Goal: Obtain resource: Download file/media

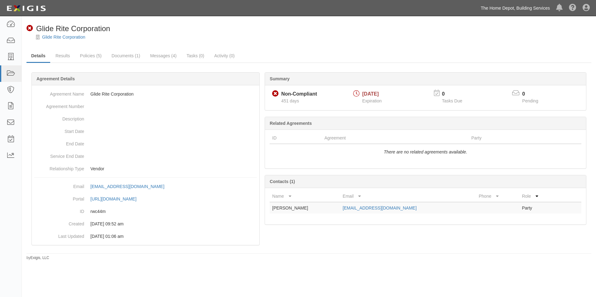
click at [490, 9] on link "The Home Depot, Building Services" at bounding box center [515, 8] width 75 height 12
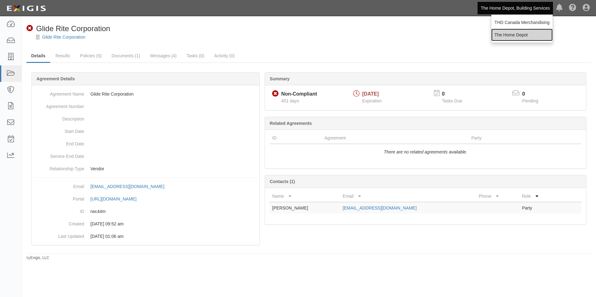
click at [503, 35] on link "The Home Depot" at bounding box center [521, 35] width 61 height 12
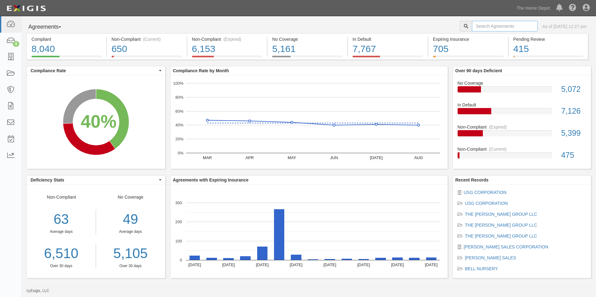
click at [486, 28] on input "text" at bounding box center [505, 26] width 66 height 11
type input "Samsung"
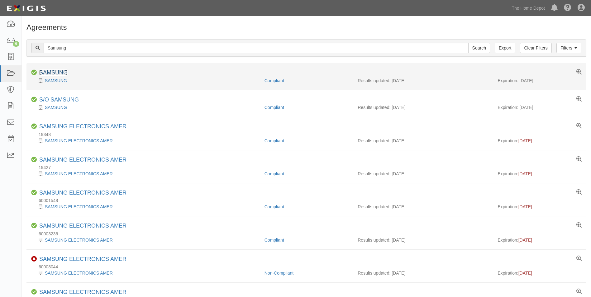
click at [58, 71] on link "SAMSUNG" at bounding box center [53, 73] width 28 height 6
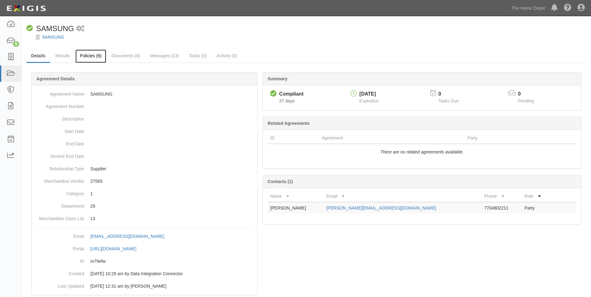
click at [89, 59] on link "Policies (6)" at bounding box center [90, 56] width 31 height 13
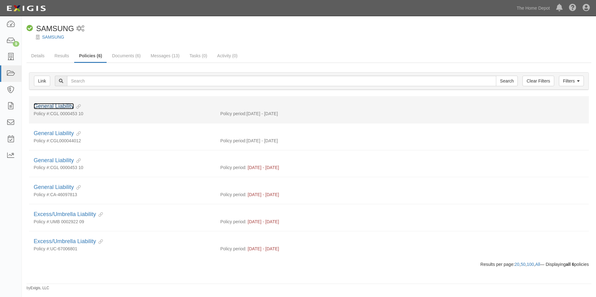
click at [70, 107] on link "General Liability" at bounding box center [54, 106] width 40 height 6
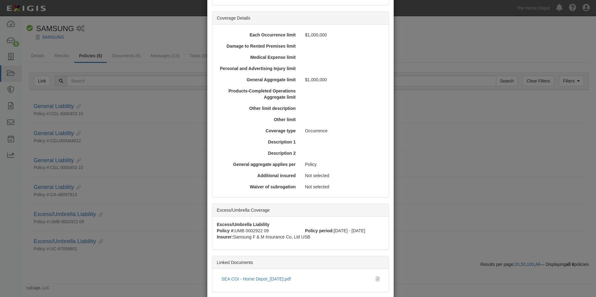
scroll to position [195, 0]
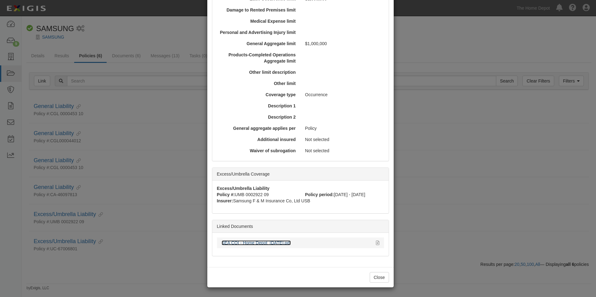
click at [277, 244] on link "SEA COI - Home Depot_08.12.25.pdf" at bounding box center [256, 243] width 69 height 5
click at [377, 281] on button "Close" at bounding box center [379, 277] width 19 height 11
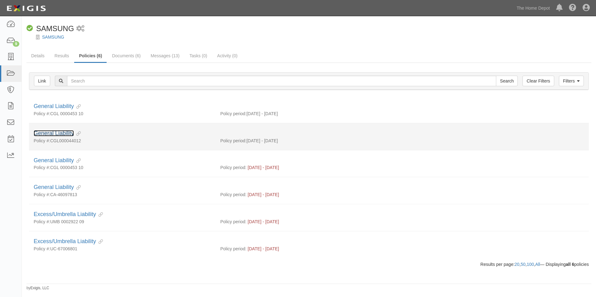
click at [58, 135] on link "General Liability" at bounding box center [54, 133] width 40 height 6
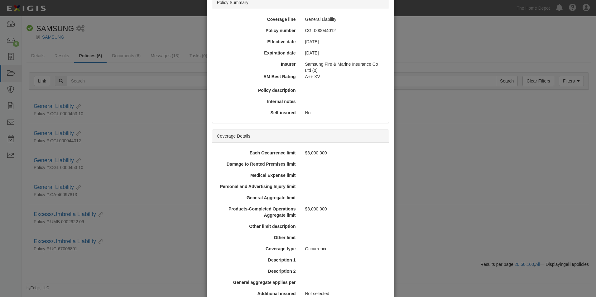
scroll to position [143, 0]
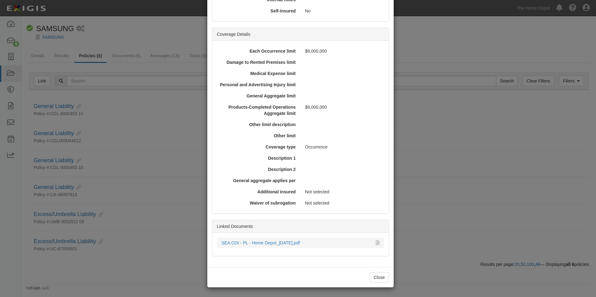
click at [278, 246] on div "SEA COI - PL - Home Depot_08.18.25.pdf" at bounding box center [297, 243] width 150 height 6
click at [277, 245] on link "SEA COI - PL - Home Depot_08.18.25.pdf" at bounding box center [261, 243] width 78 height 5
click at [374, 281] on button "Close" at bounding box center [379, 277] width 19 height 11
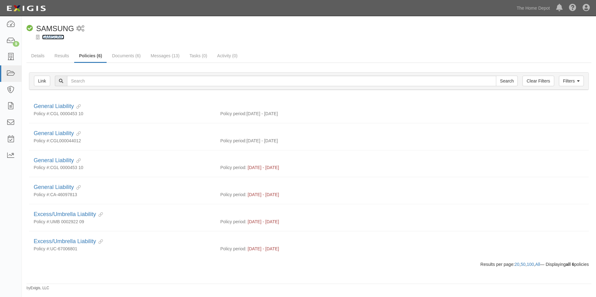
click at [58, 38] on link "SAMSUNG" at bounding box center [53, 37] width 22 height 5
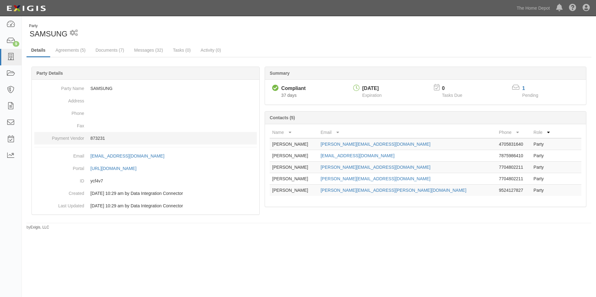
click at [100, 137] on p "873231" at bounding box center [173, 138] width 166 height 6
copy p "873231"
